Goal: Task Accomplishment & Management: Complete application form

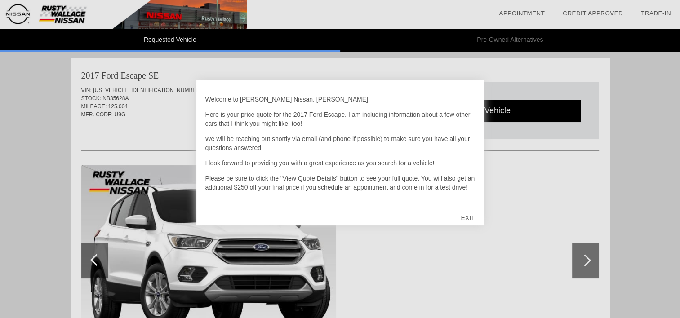
click at [466, 217] on div "EXIT" at bounding box center [468, 217] width 32 height 27
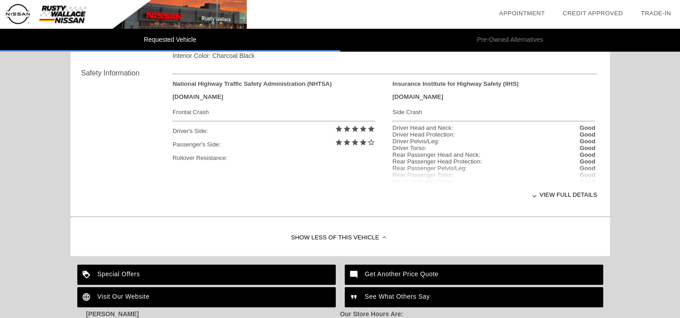
scroll to position [363, 0]
click at [568, 191] on div "View full details" at bounding box center [385, 195] width 425 height 22
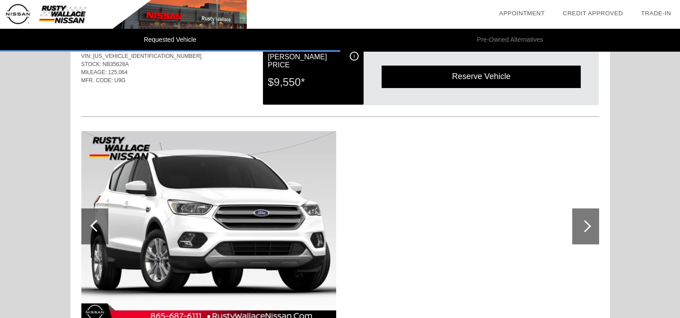
scroll to position [0, 0]
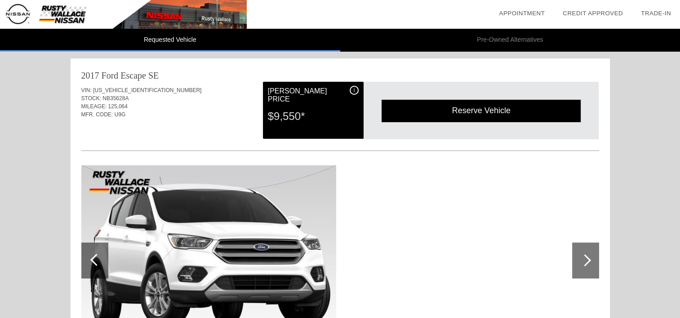
click at [509, 178] on div at bounding box center [340, 261] width 518 height 196
click at [458, 108] on div "Reserve Vehicle" at bounding box center [480, 111] width 199 height 22
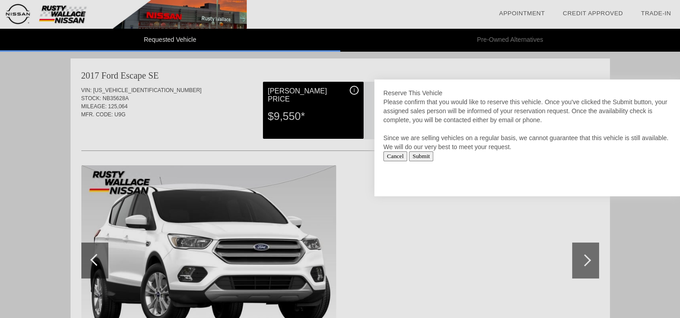
click at [430, 158] on input "Submit" at bounding box center [421, 156] width 25 height 10
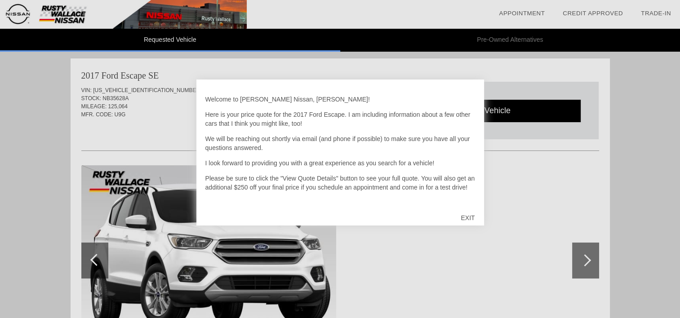
click at [472, 216] on div "EXIT" at bounding box center [468, 217] width 32 height 27
